Goal: Information Seeking & Learning: Learn about a topic

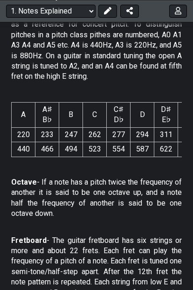
scroll to position [914, 0]
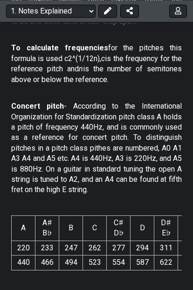
scroll to position [763, 0]
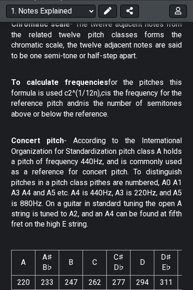
click at [85, 9] on select "Welcome to #fretflip! Initial Preset Custom Preset Minor Pentatonic Major Penta…" at bounding box center [50, 10] width 89 height 13
click at [79, 8] on select "Welcome to #fretflip! Initial Preset Custom Preset Minor Pentatonic Major Penta…" at bounding box center [50, 10] width 89 height 13
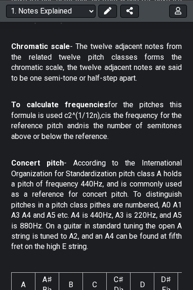
scroll to position [740, 0]
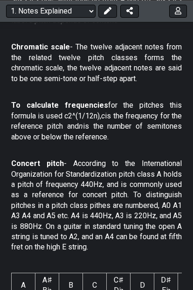
click at [82, 6] on select "Welcome to #fretflip! Initial Preset Custom Preset Minor Pentatonic Major Penta…" at bounding box center [50, 10] width 89 height 13
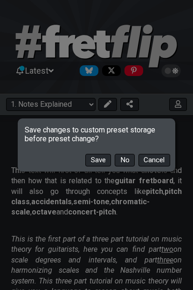
click at [133, 163] on button "No" at bounding box center [125, 160] width 20 height 13
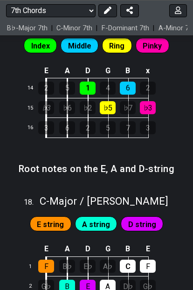
scroll to position [2816, 0]
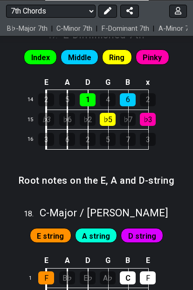
click at [92, 12] on select "Welcome to #fretflip! Initial Preset Custom Preset Minor Pentatonic Major Penta…" at bounding box center [50, 10] width 89 height 13
select select "/movable-7th-chords"
select select "C"
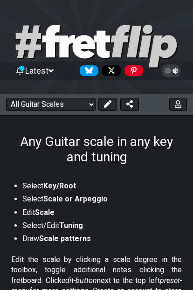
click at [83, 105] on select "Welcome to #fretflip! Initial Preset Custom Preset Minor Pentatonic Major Penta…" at bounding box center [50, 104] width 89 height 13
select select "/guitar-scales"
select select "C"
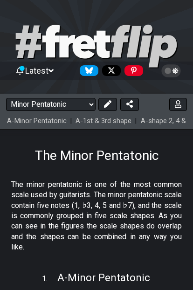
click at [72, 107] on select "Welcome to #fretflip! Initial Preset Custom Preset Minor Pentatonic Major Penta…" at bounding box center [50, 104] width 89 height 13
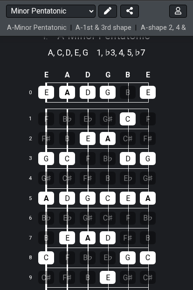
scroll to position [247, 0]
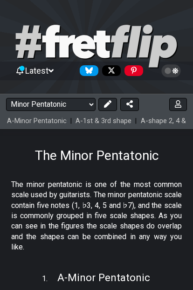
click at [50, 107] on select "Welcome to #fretflip! Initial Preset Custom Preset Minor Pentatonic Major Penta…" at bounding box center [50, 104] width 89 height 13
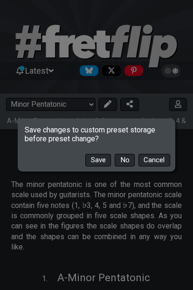
click at [122, 158] on button "No" at bounding box center [125, 160] width 20 height 13
select select "/scale-degrees-and-intervals"
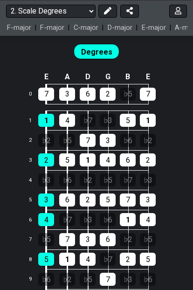
scroll to position [885, 0]
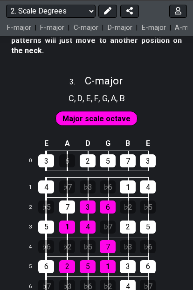
scroll to position [1825, 0]
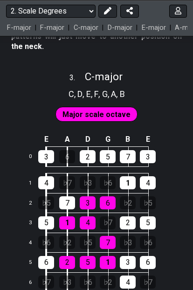
click at [77, 13] on select "Welcome to #fretflip! Initial Preset Custom Preset Minor Pentatonic Major Penta…" at bounding box center [50, 10] width 89 height 13
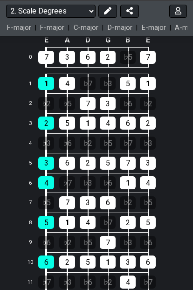
scroll to position [922, 0]
